Goal: Task Accomplishment & Management: Manage account settings

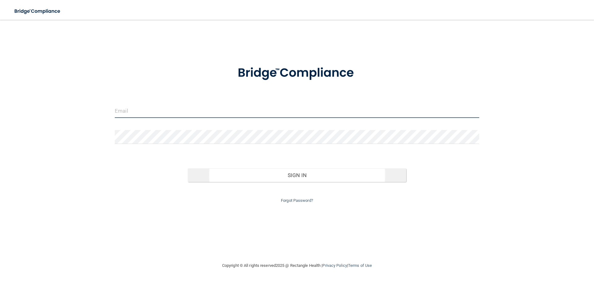
type input "[PERSON_NAME][EMAIL_ADDRESS][DOMAIN_NAME]"
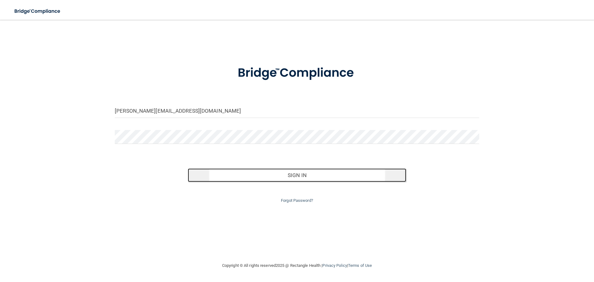
click at [232, 170] on button "Sign In" at bounding box center [297, 175] width 219 height 14
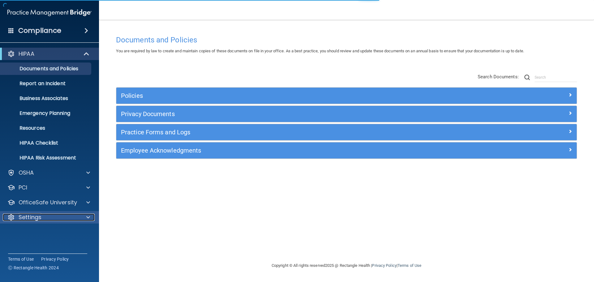
click at [53, 214] on div "Settings" at bounding box center [41, 216] width 77 height 7
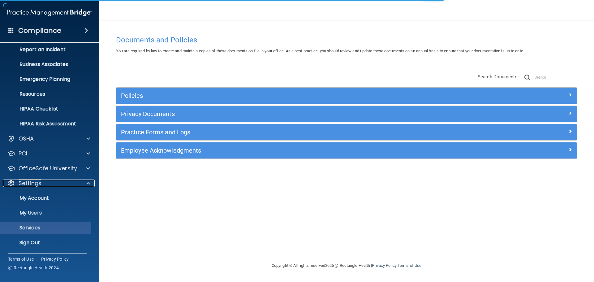
scroll to position [34, 0]
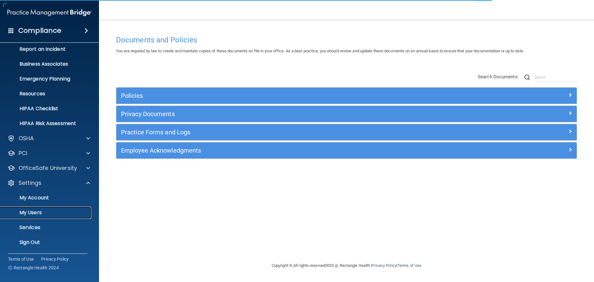
click at [40, 211] on p "My Users" at bounding box center [46, 212] width 84 height 6
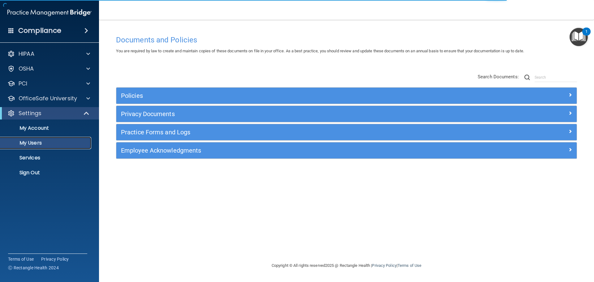
select select "20"
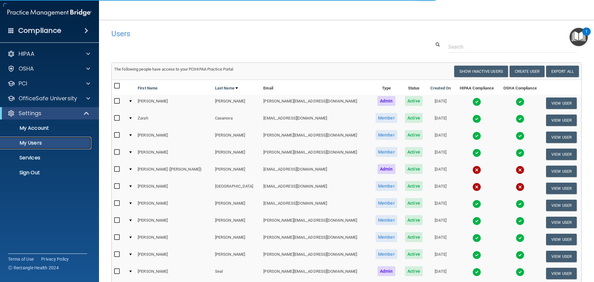
click at [41, 141] on p "My Users" at bounding box center [46, 143] width 84 height 6
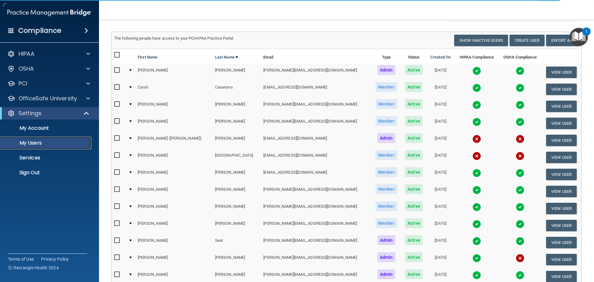
scroll to position [62, 0]
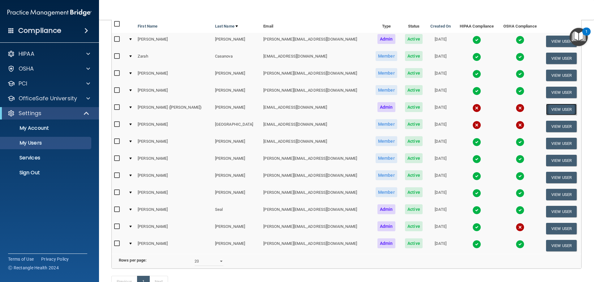
click at [560, 107] on button "View User" at bounding box center [561, 109] width 31 height 11
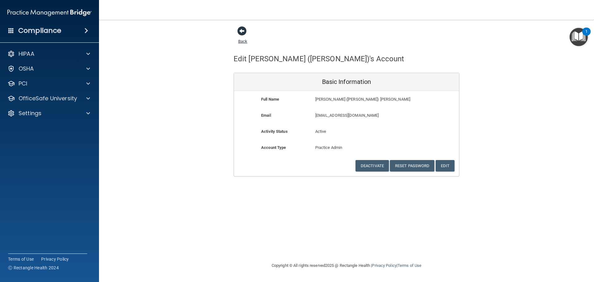
click at [241, 30] on span at bounding box center [241, 30] width 9 height 9
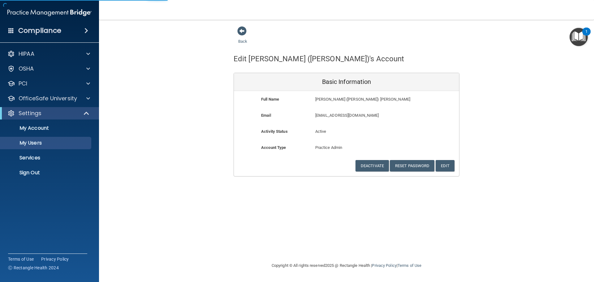
select select "20"
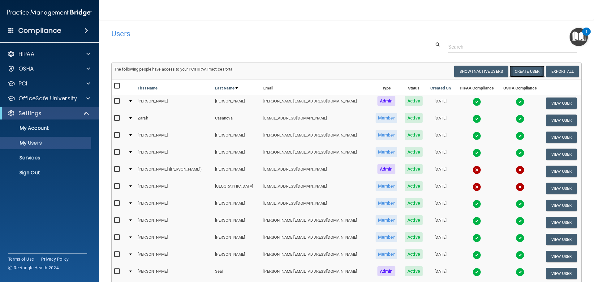
click at [530, 73] on button "Create User" at bounding box center [526, 71] width 35 height 11
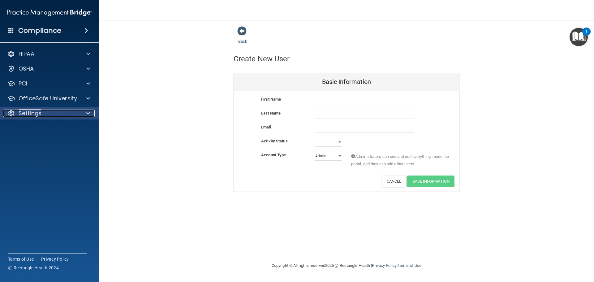
click at [57, 115] on div "Settings" at bounding box center [41, 112] width 77 height 7
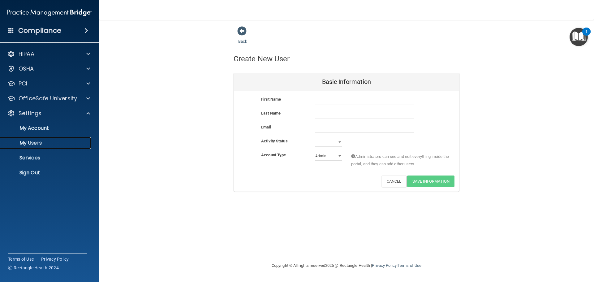
click at [35, 143] on p "My Users" at bounding box center [46, 143] width 84 height 6
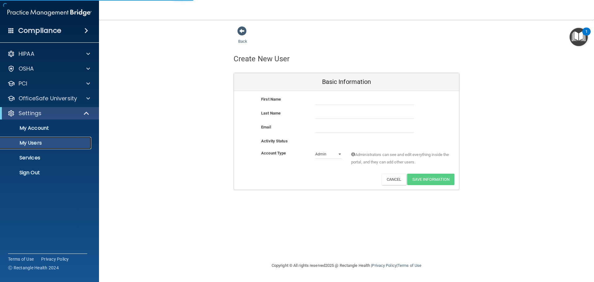
select select "20"
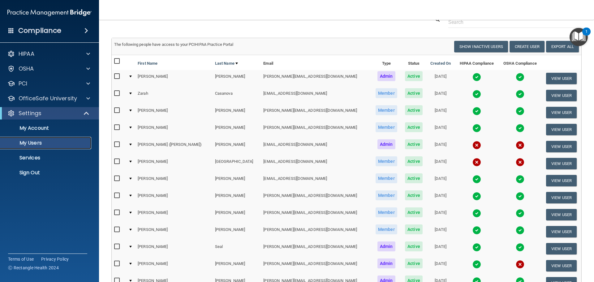
scroll to position [62, 0]
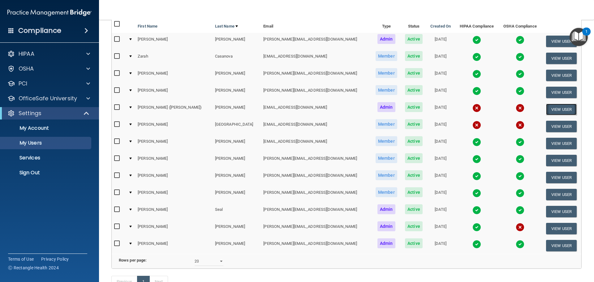
click at [546, 109] on button "View User" at bounding box center [561, 109] width 31 height 11
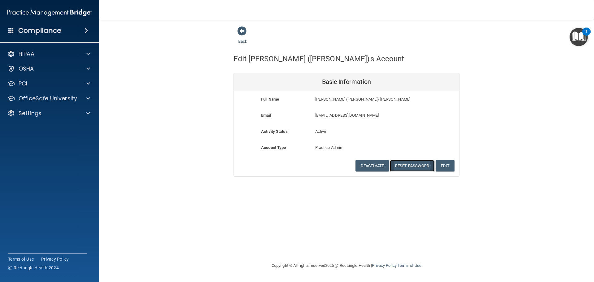
click at [411, 166] on button "Reset Password" at bounding box center [412, 165] width 45 height 11
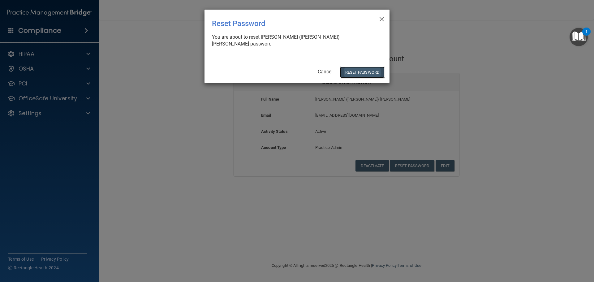
click at [349, 66] on button "Reset Password" at bounding box center [362, 71] width 45 height 11
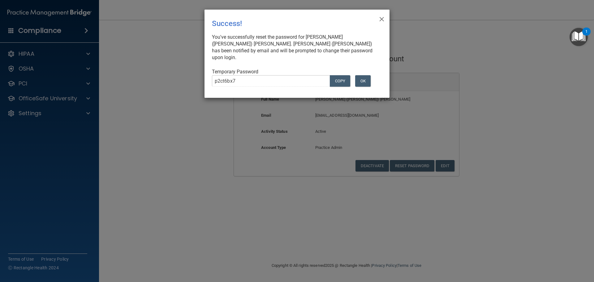
click at [311, 46] on div "You've successfully reset the password for [PERSON_NAME] ([PERSON_NAME]) [PERSO…" at bounding box center [294, 47] width 165 height 27
click at [279, 52] on div "You've successfully reset the password for [PERSON_NAME] ([PERSON_NAME]) [PERSO…" at bounding box center [294, 47] width 165 height 27
click at [385, 19] on div "× Close Success! You've successfully reset the password for [PERSON_NAME] ([PER…" at bounding box center [296, 54] width 185 height 88
click at [382, 19] on span "×" at bounding box center [382, 18] width 6 height 12
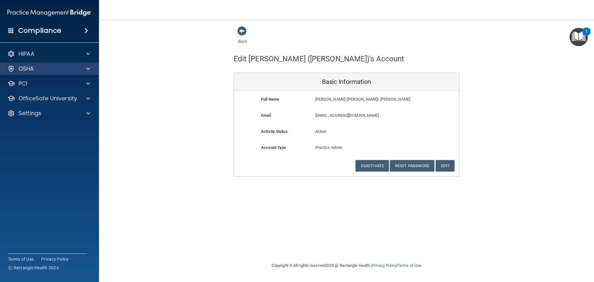
click at [38, 74] on div "OSHA" at bounding box center [49, 68] width 99 height 12
click at [86, 69] on div at bounding box center [86, 68] width 15 height 7
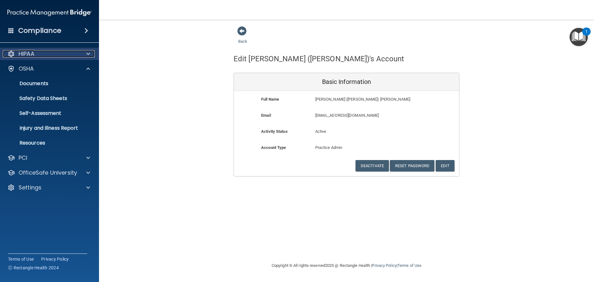
click at [34, 54] on p "HIPAA" at bounding box center [27, 53] width 16 height 7
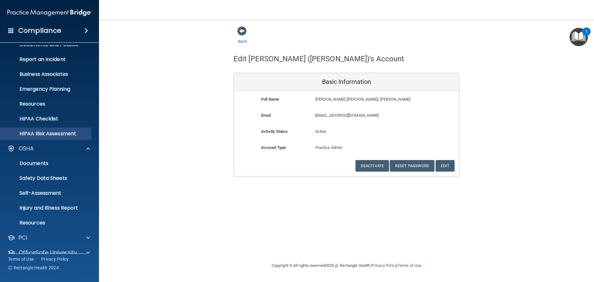
scroll to position [49, 0]
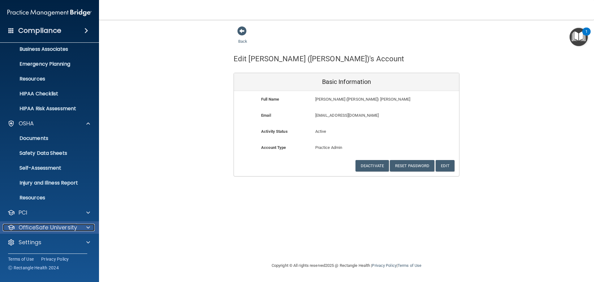
click at [38, 224] on p "OfficeSafe University" at bounding box center [48, 227] width 58 height 7
click at [31, 230] on p "OfficeSafe University" at bounding box center [48, 227] width 58 height 7
click at [46, 227] on p "OfficeSafe University" at bounding box center [48, 227] width 58 height 7
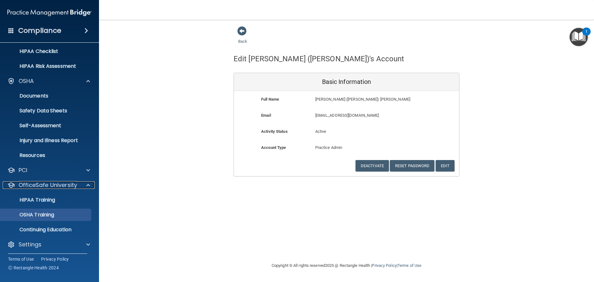
scroll to position [94, 0]
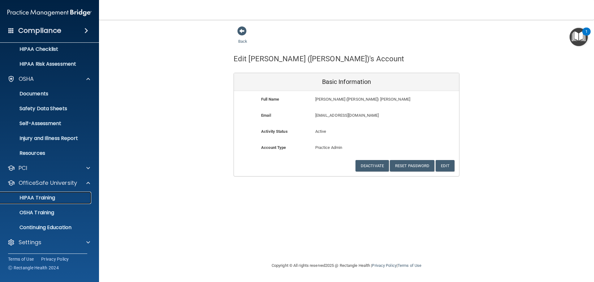
click at [36, 196] on p "HIPAA Training" at bounding box center [29, 198] width 51 height 6
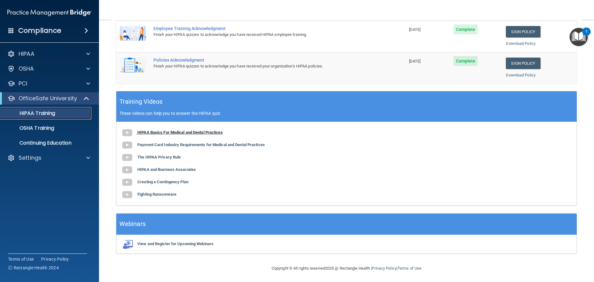
scroll to position [127, 0]
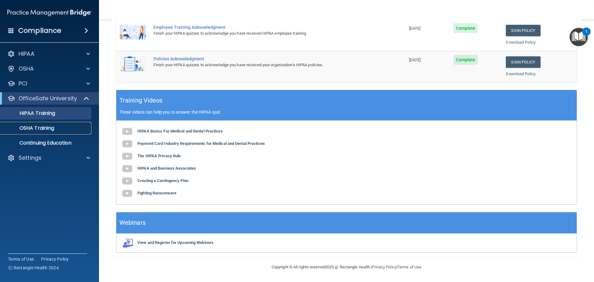
drag, startPoint x: 42, startPoint y: 127, endPoint x: 51, endPoint y: 128, distance: 9.1
click at [42, 127] on p "OSHA Training" at bounding box center [29, 128] width 50 height 6
